Goal: Navigation & Orientation: Find specific page/section

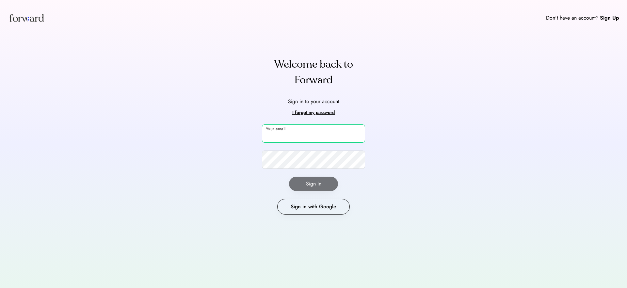
click at [308, 133] on input "email" at bounding box center [313, 133] width 103 height 18
type input "**********"
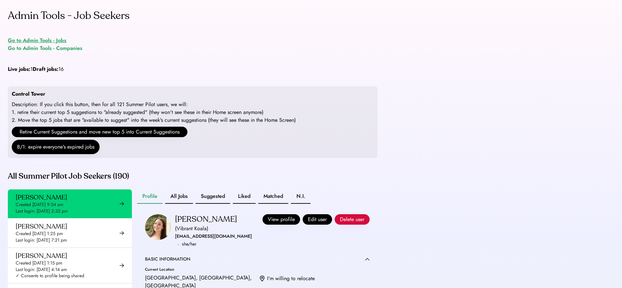
click at [42, 40] on div "Go to Admin Tools - Jobs" at bounding box center [37, 41] width 58 height 8
